Goal: Check status: Check status

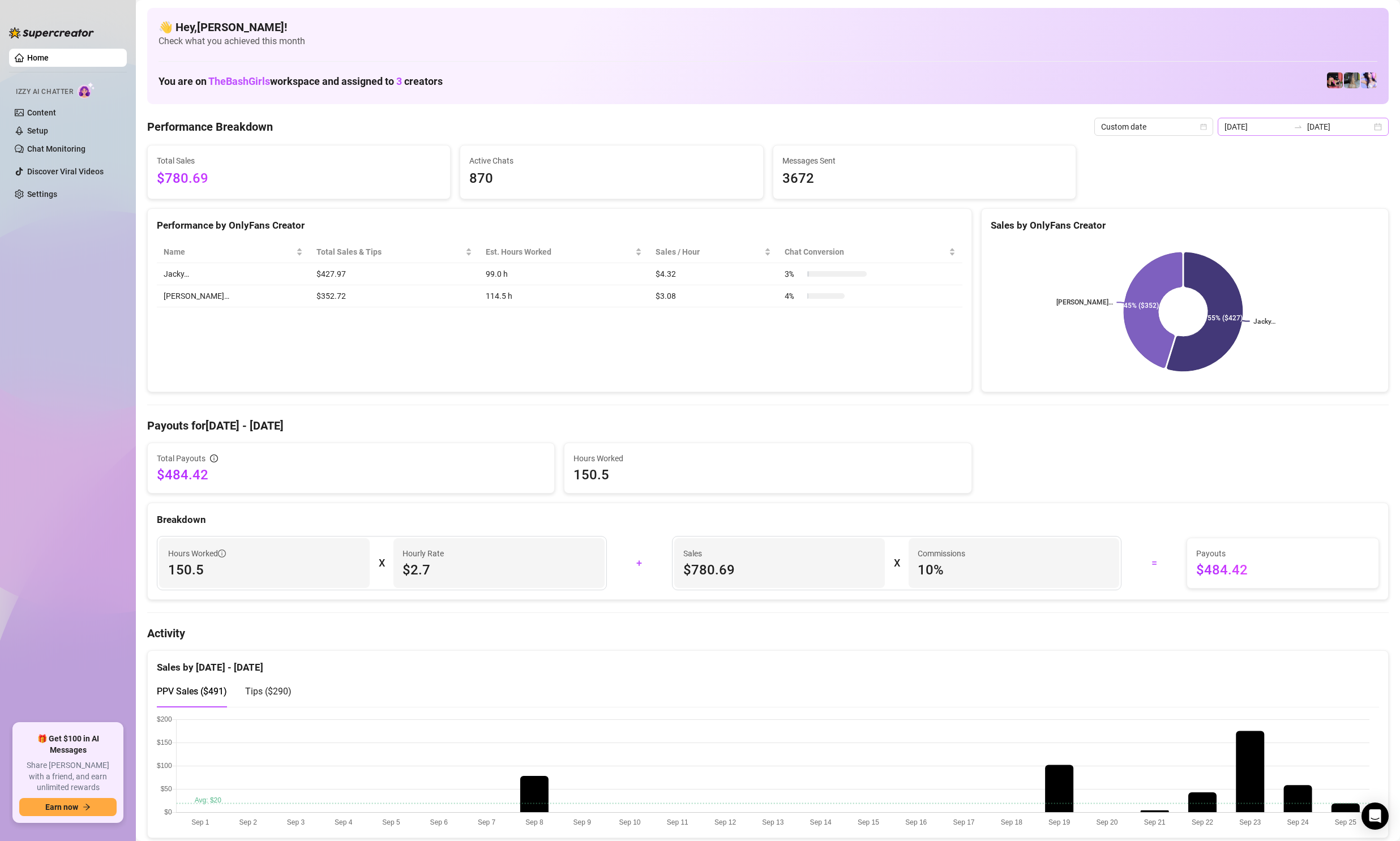
click at [1251, 133] on div "[DATE] [DATE]" at bounding box center [1303, 127] width 171 height 18
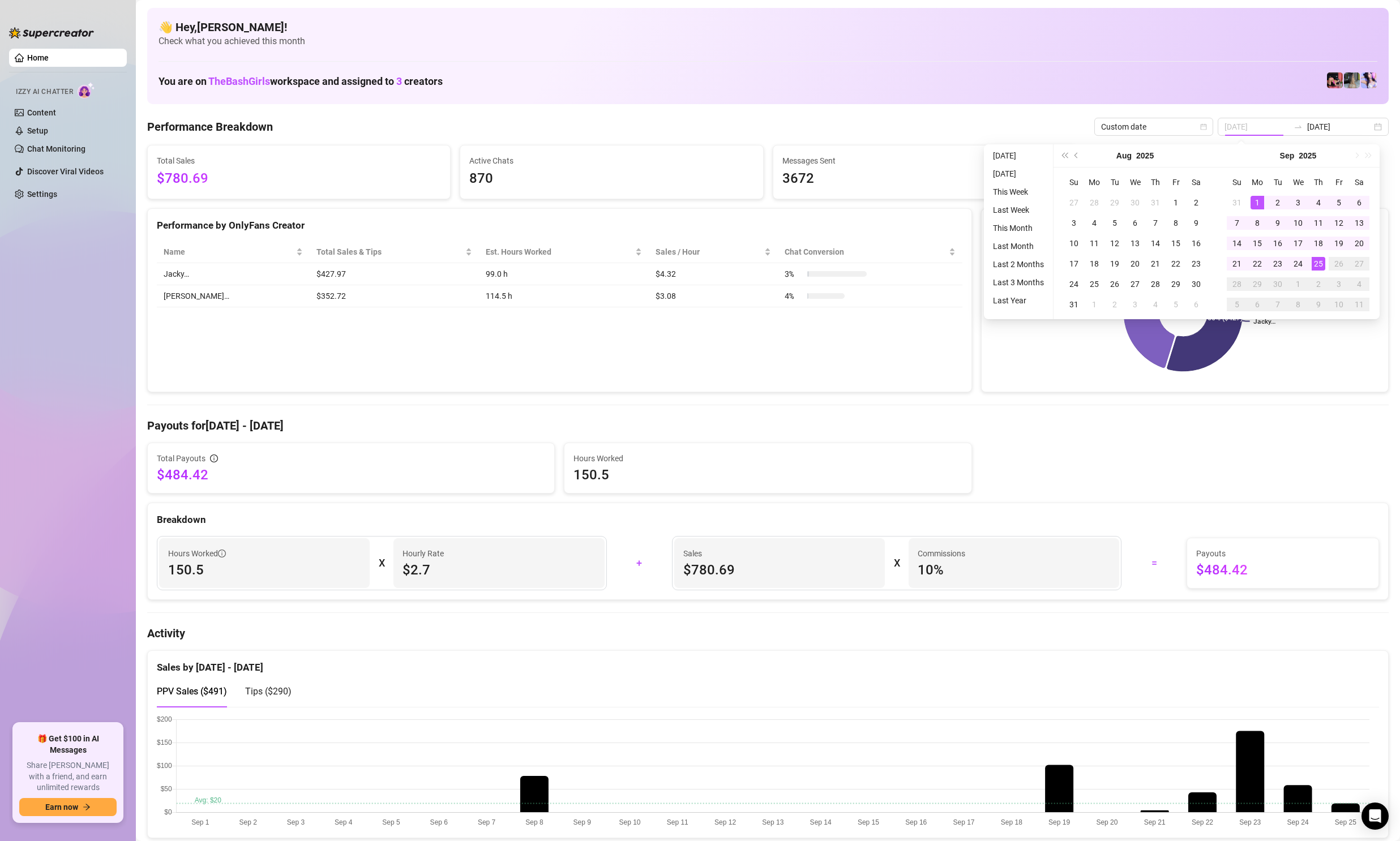
click at [1257, 199] on div "1" at bounding box center [1257, 203] width 13 height 13
type input "[DATE]"
click at [1316, 260] on div "25" at bounding box center [1318, 264] width 13 height 13
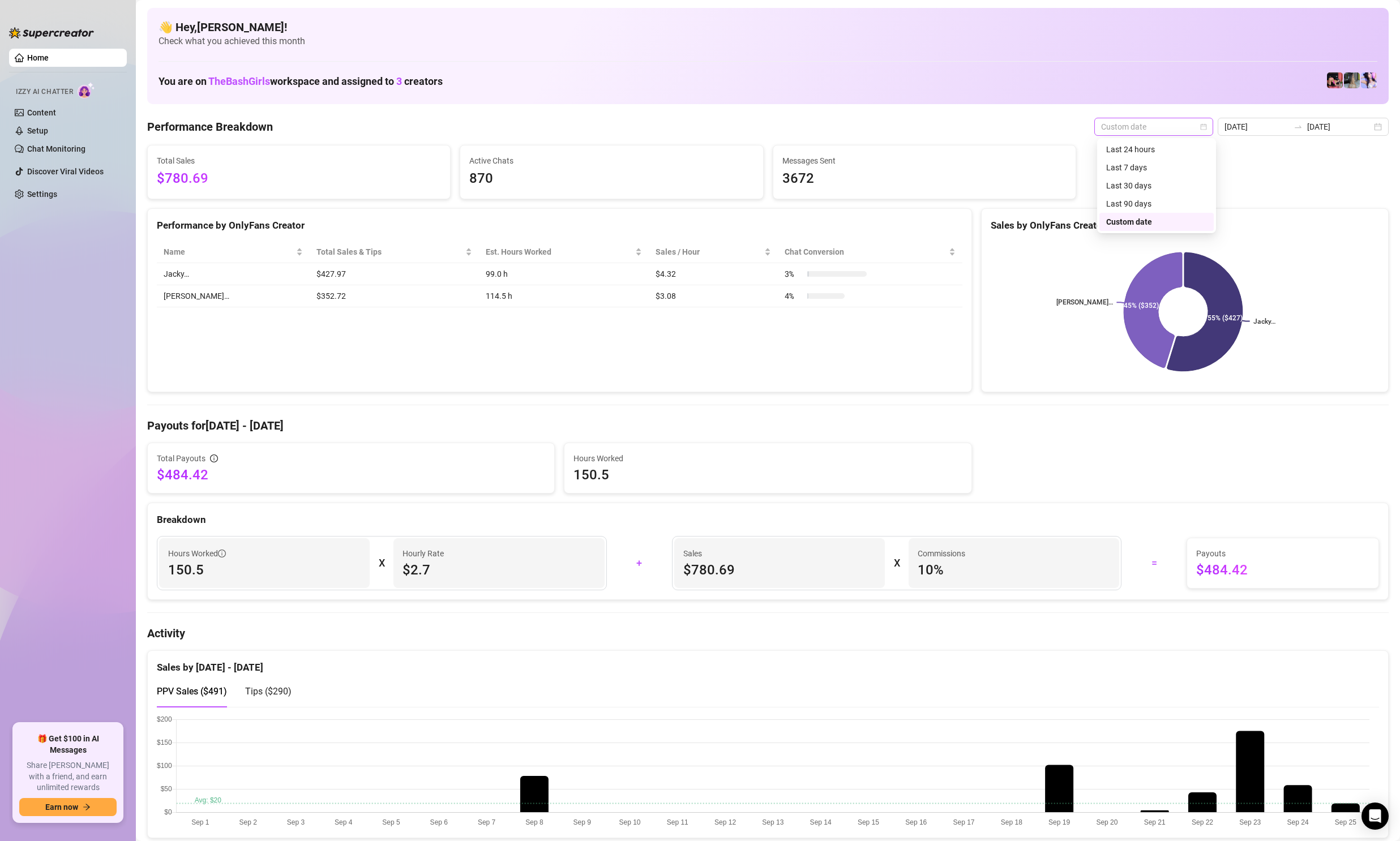
click at [1175, 129] on span "Custom date" at bounding box center [1153, 126] width 105 height 17
click at [1151, 165] on div "Last 7 days" at bounding box center [1156, 168] width 101 height 13
click at [1309, 127] on span "Last 7 days" at bounding box center [1329, 126] width 105 height 17
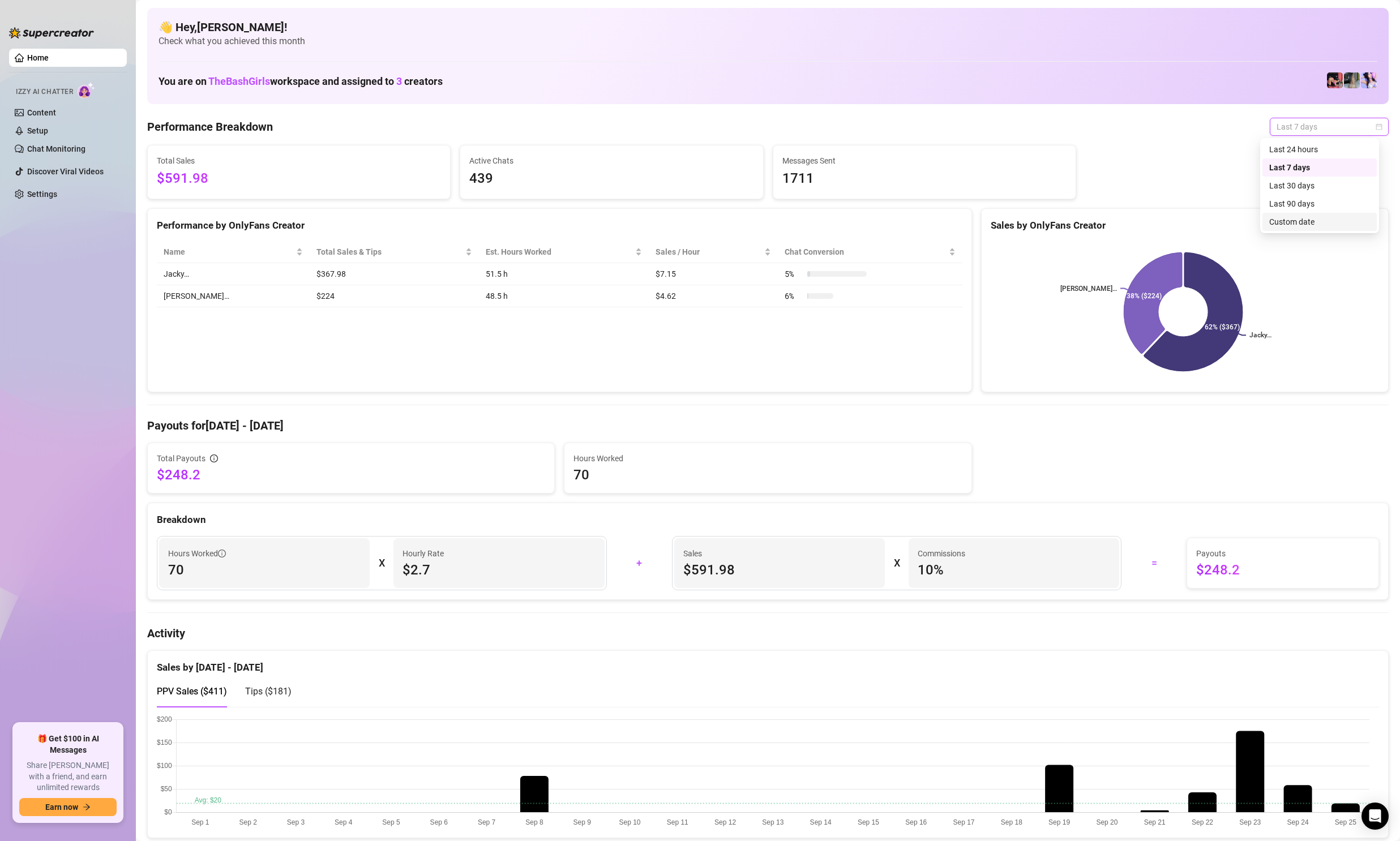
click at [1297, 220] on div "Custom date" at bounding box center [1320, 222] width 101 height 13
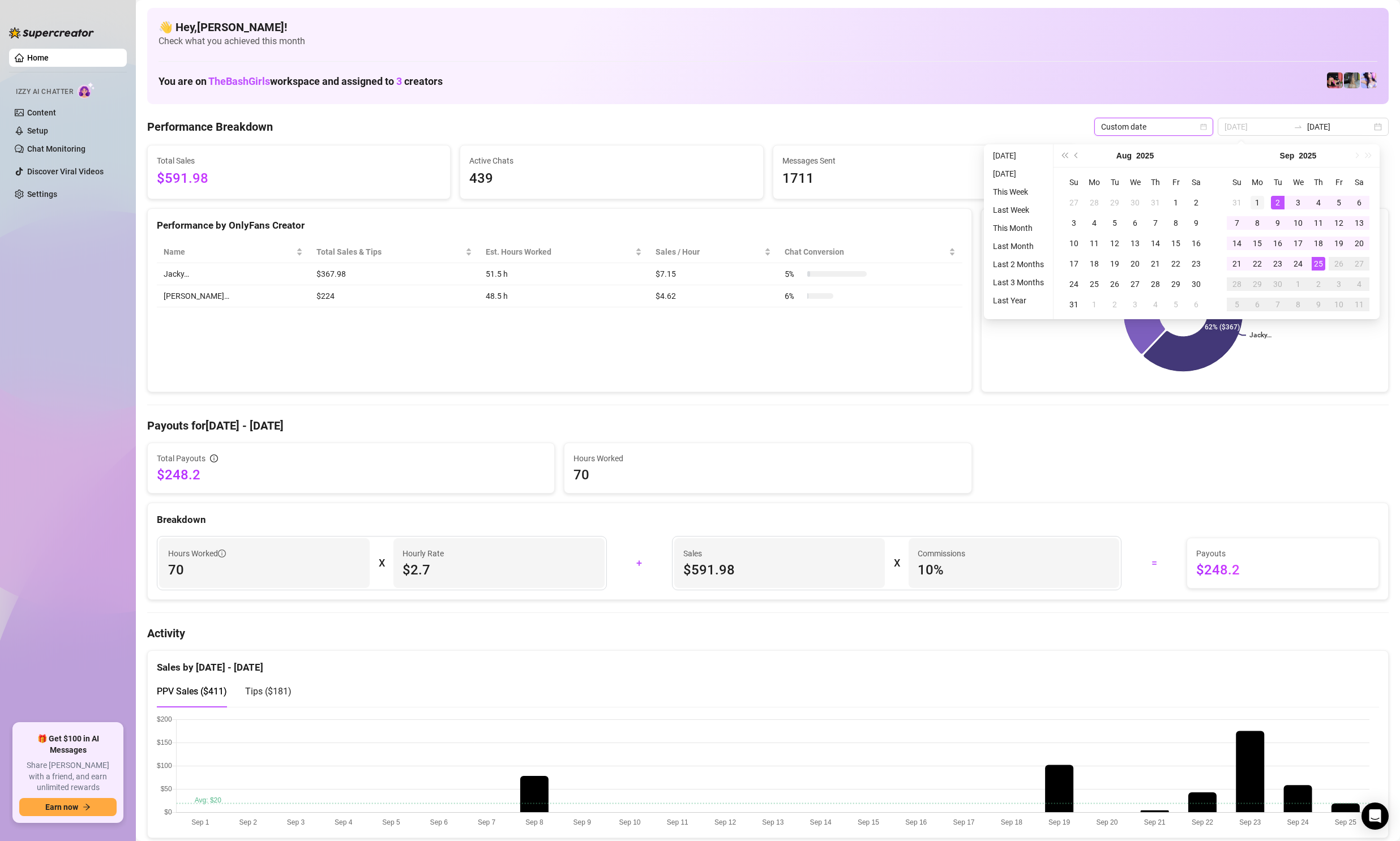
type input "[DATE]"
click at [1261, 202] on div "1" at bounding box center [1257, 203] width 13 height 13
type input "[DATE]"
click at [1320, 266] on div "25" at bounding box center [1318, 264] width 13 height 13
type input "[DATE]"
